Goal: Task Accomplishment & Management: Complete application form

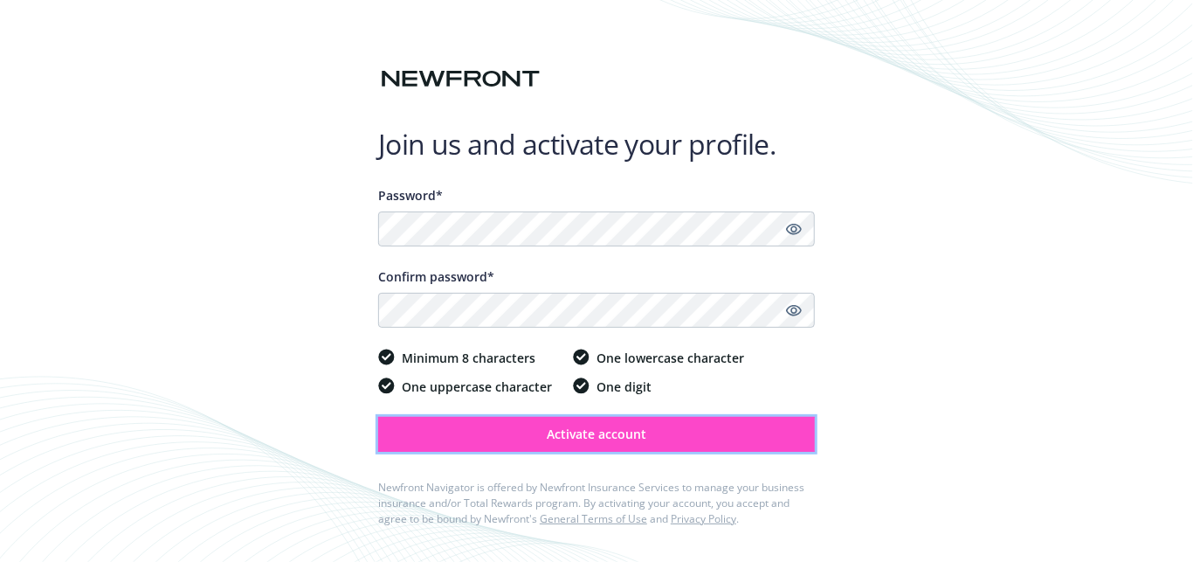
click at [615, 441] on span "Activate account" at bounding box center [597, 433] width 100 height 17
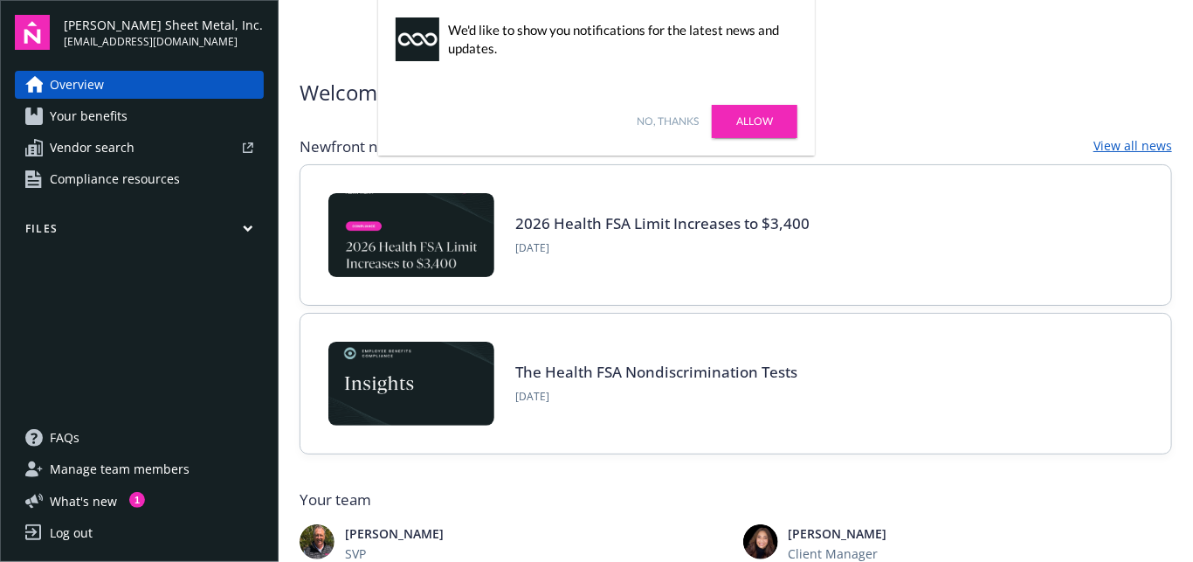
click at [749, 130] on link "Allow" at bounding box center [755, 121] width 86 height 33
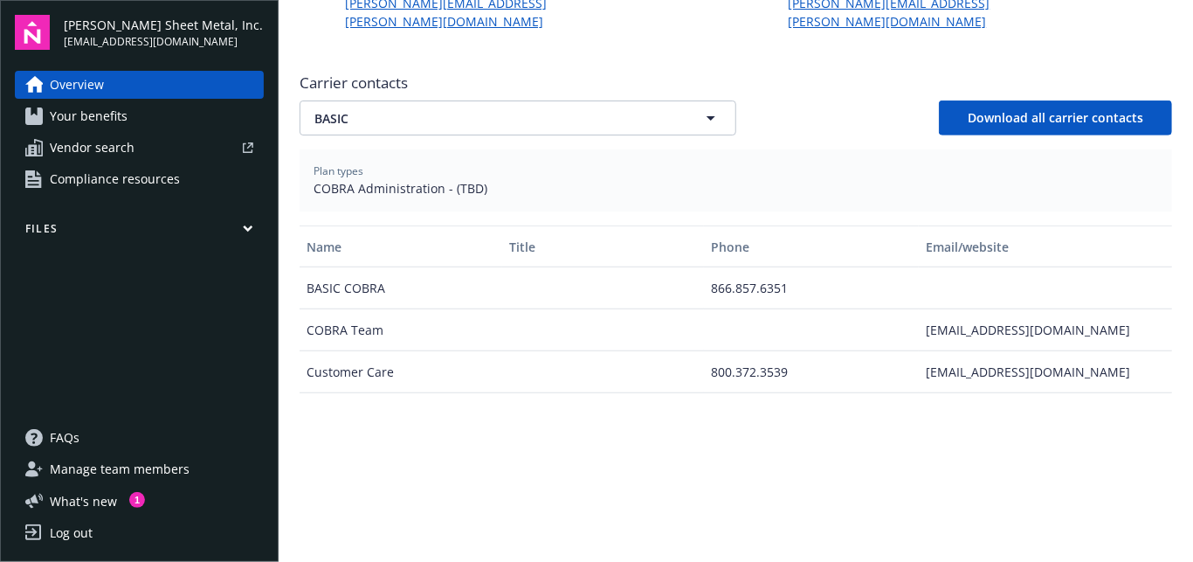
scroll to position [844, 0]
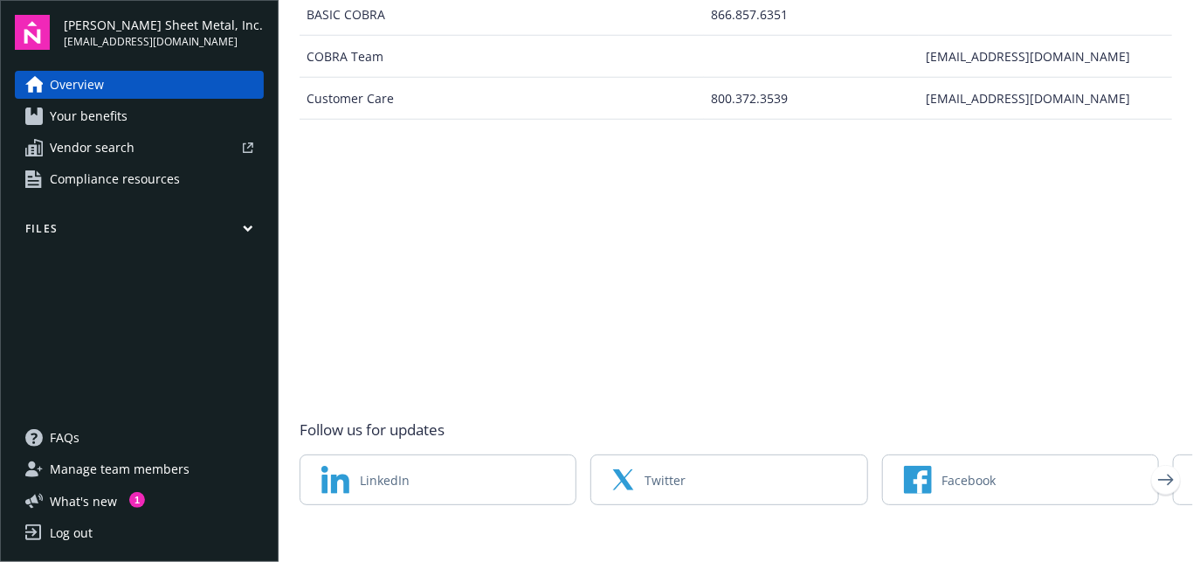
click at [176, 123] on link "Your benefits" at bounding box center [139, 116] width 249 height 28
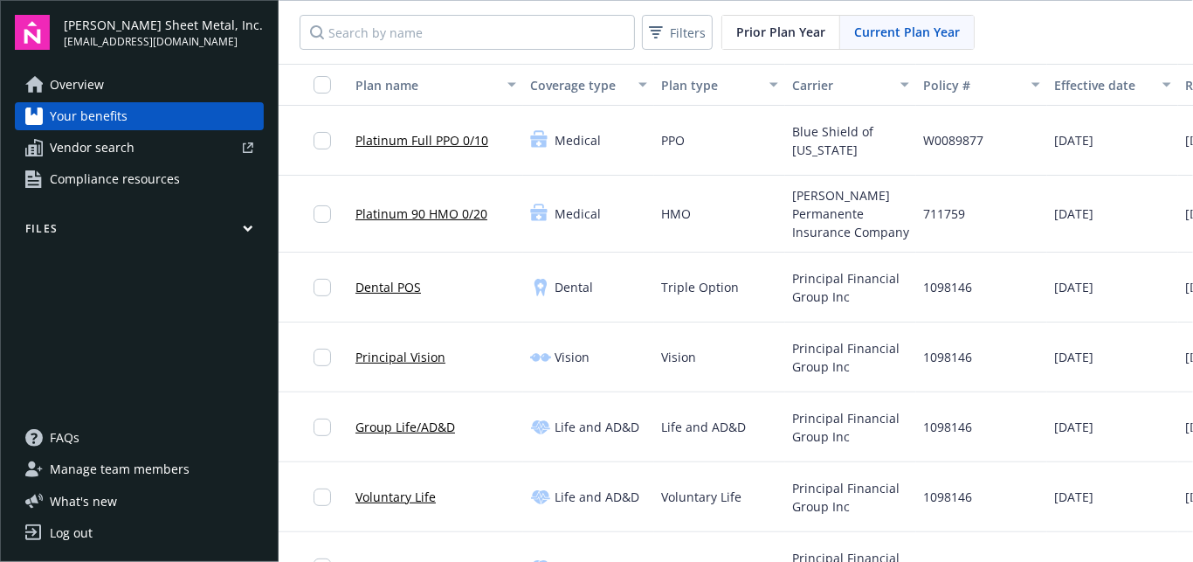
click at [57, 114] on span "Your benefits" at bounding box center [89, 116] width 78 height 28
click at [79, 182] on span "Compliance resources" at bounding box center [115, 179] width 130 height 28
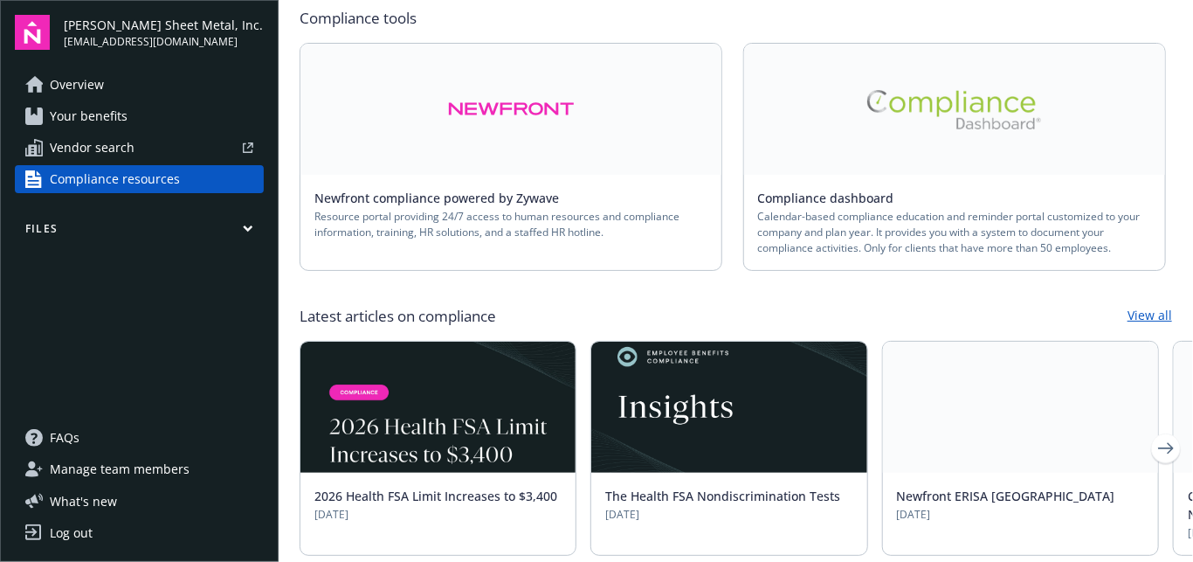
scroll to position [252, 0]
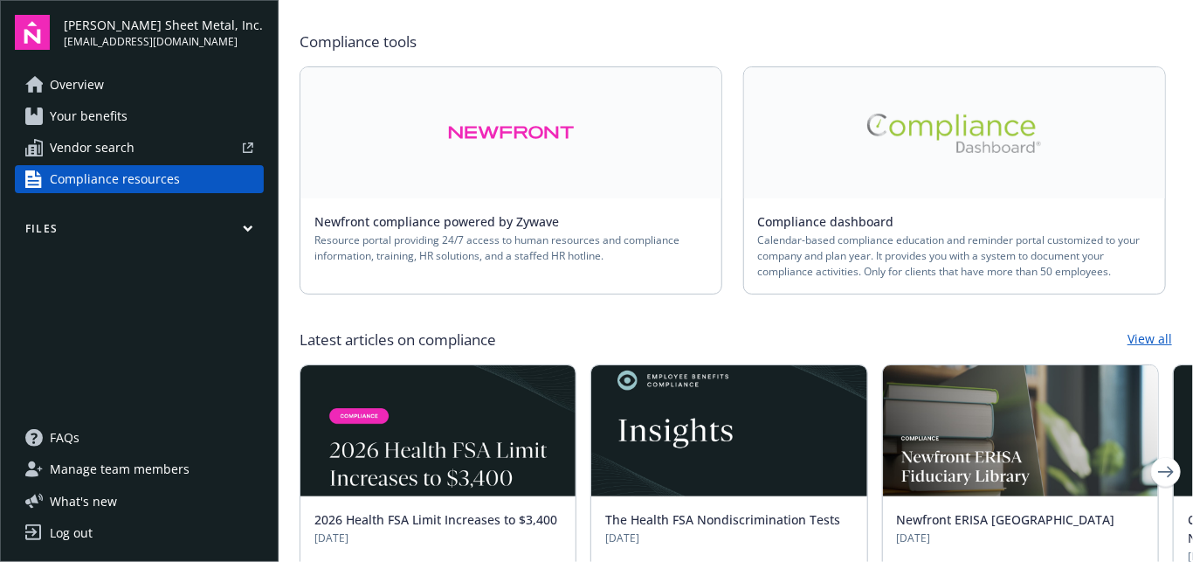
click at [163, 147] on div at bounding box center [197, 147] width 112 height 10
click at [159, 100] on div "Overview Your benefits Vendor search Compliance resources" at bounding box center [139, 132] width 249 height 122
click at [166, 90] on link "Overview" at bounding box center [139, 85] width 249 height 28
